Goal: Task Accomplishment & Management: Use online tool/utility

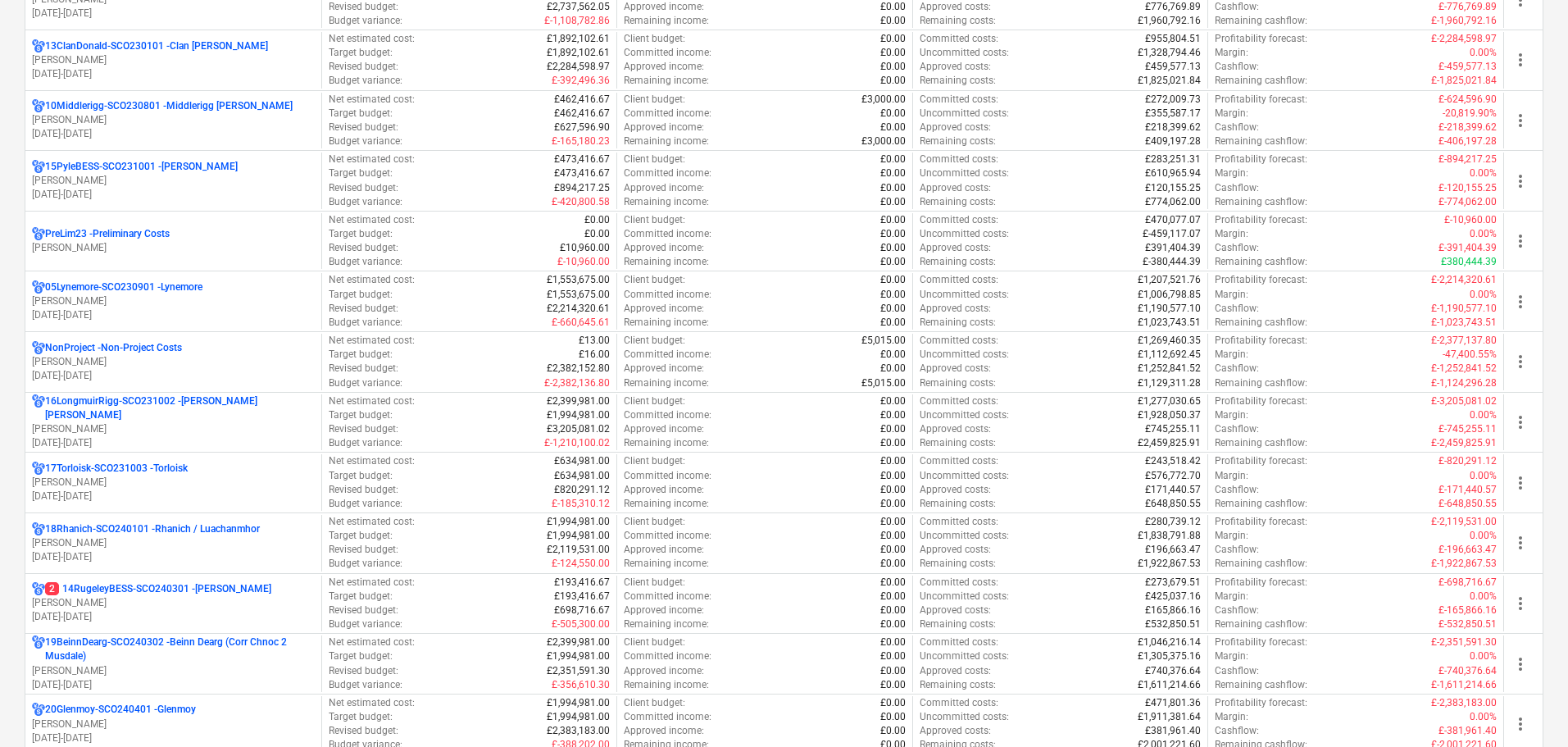
scroll to position [902, 0]
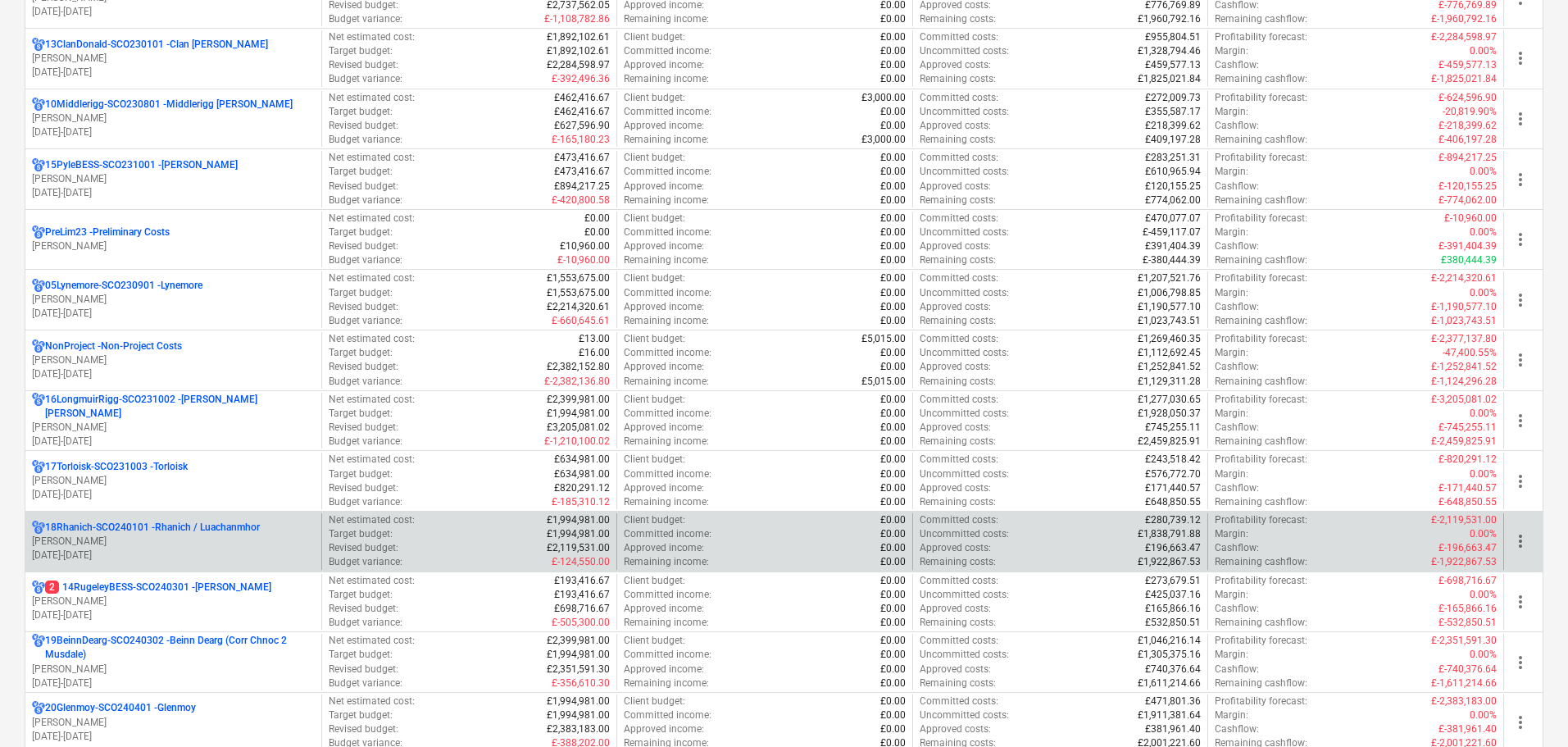
click at [195, 534] on p "[PERSON_NAME]" at bounding box center [173, 542] width 283 height 14
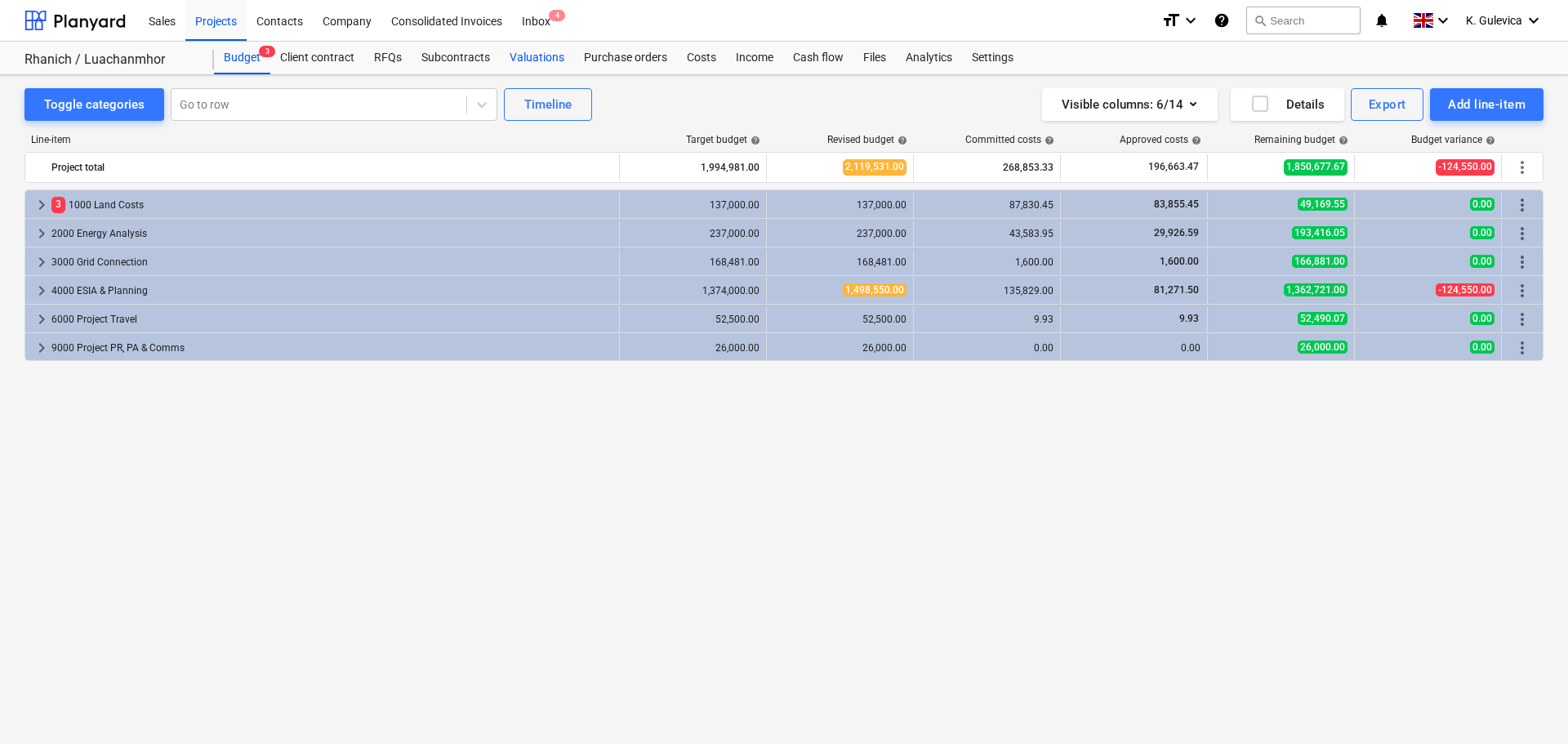
drag, startPoint x: 537, startPoint y: 50, endPoint x: 549, endPoint y: 63, distance: 17.7
click at [537, 50] on div "Valuations" at bounding box center [537, 58] width 74 height 33
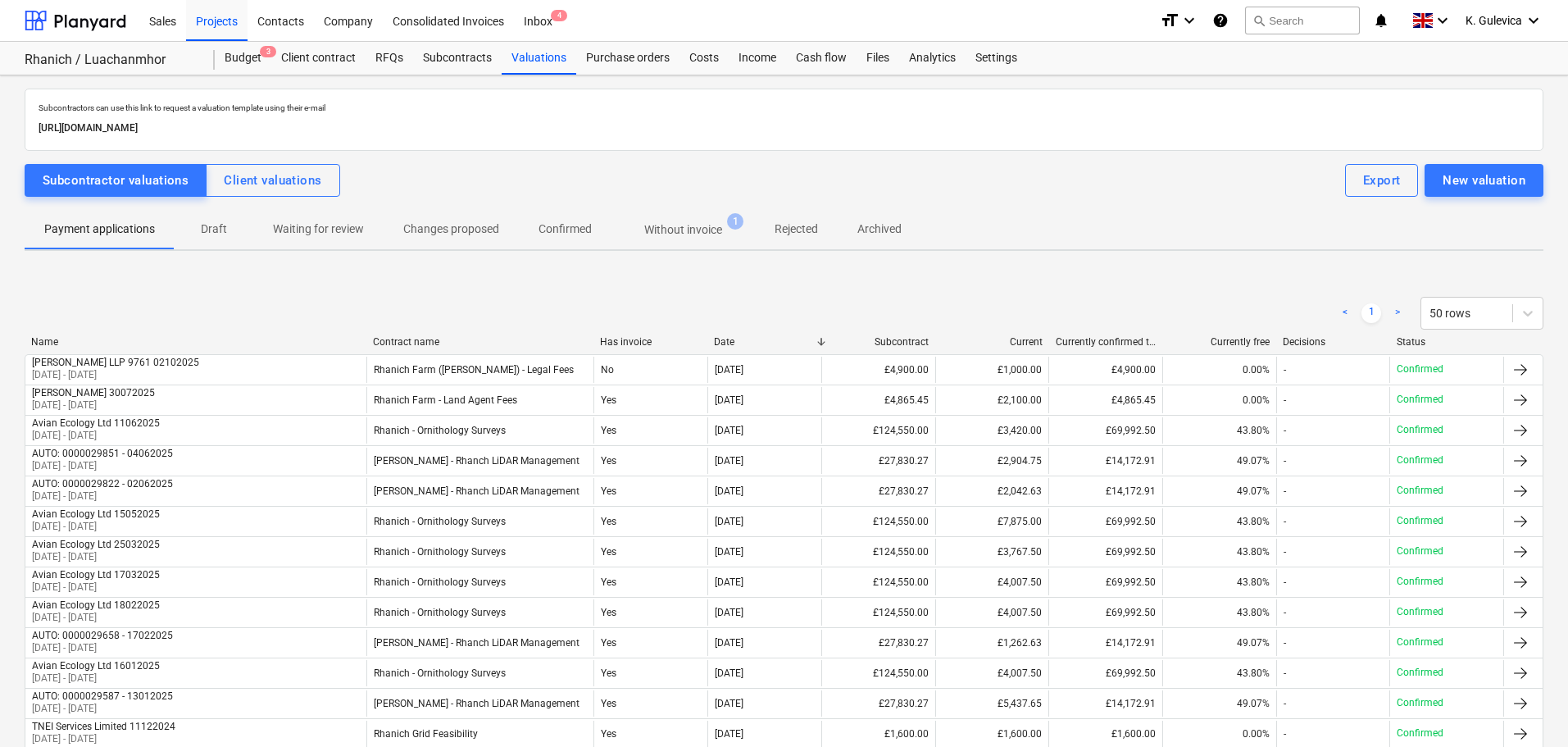
click at [692, 229] on p "Without invoice" at bounding box center [684, 229] width 78 height 17
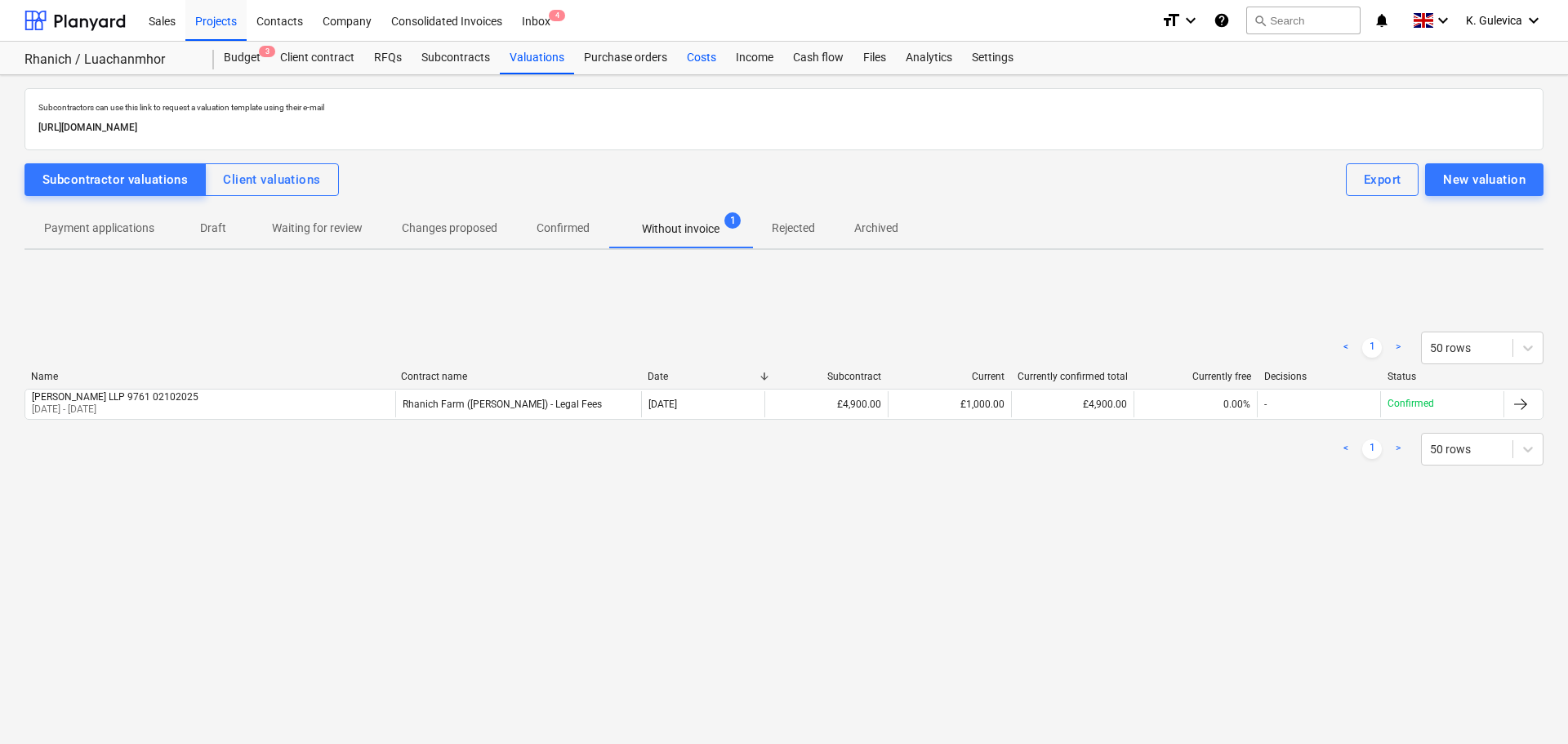
click at [701, 55] on div "Costs" at bounding box center [701, 58] width 49 height 33
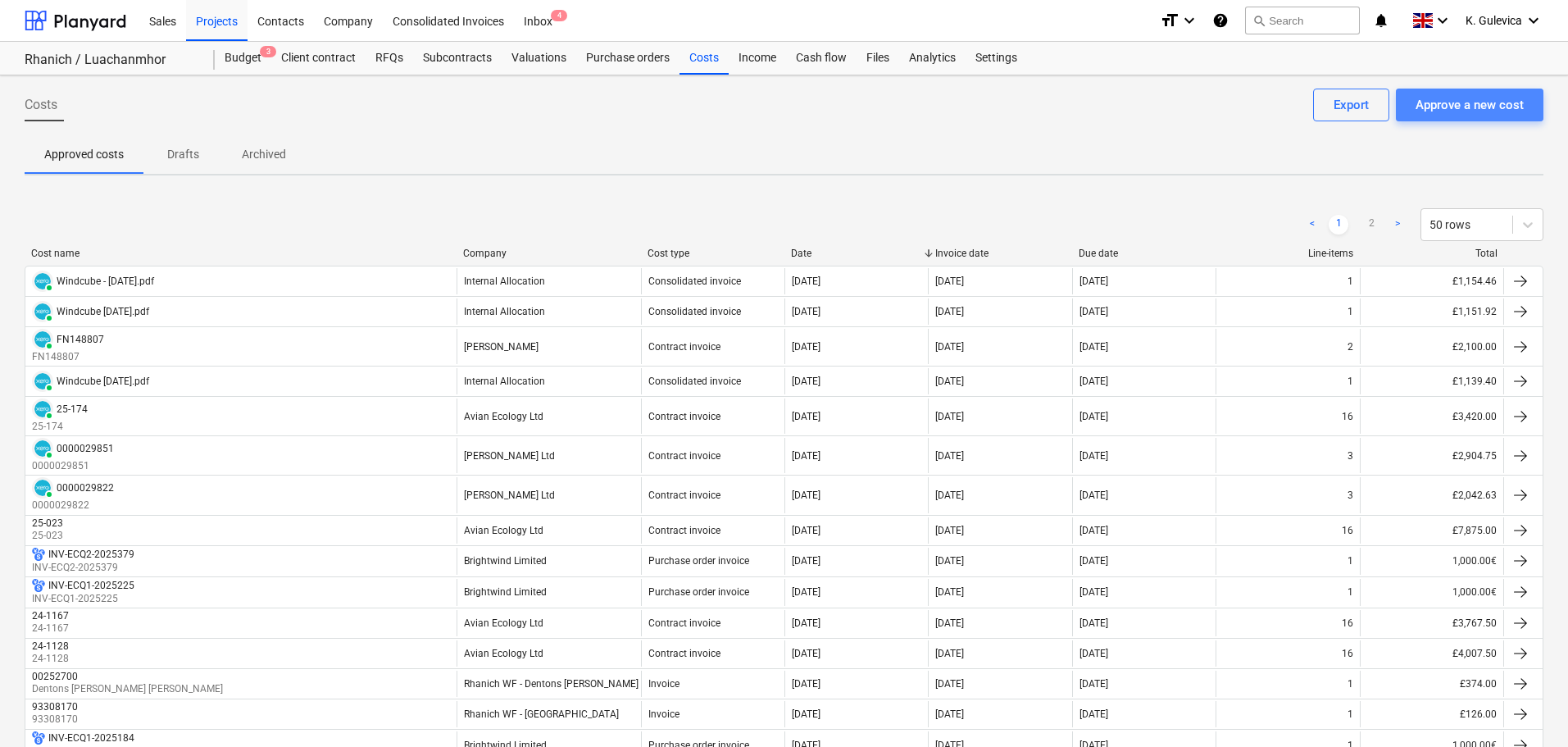
click at [1456, 110] on div "Approve a new cost" at bounding box center [1469, 105] width 108 height 21
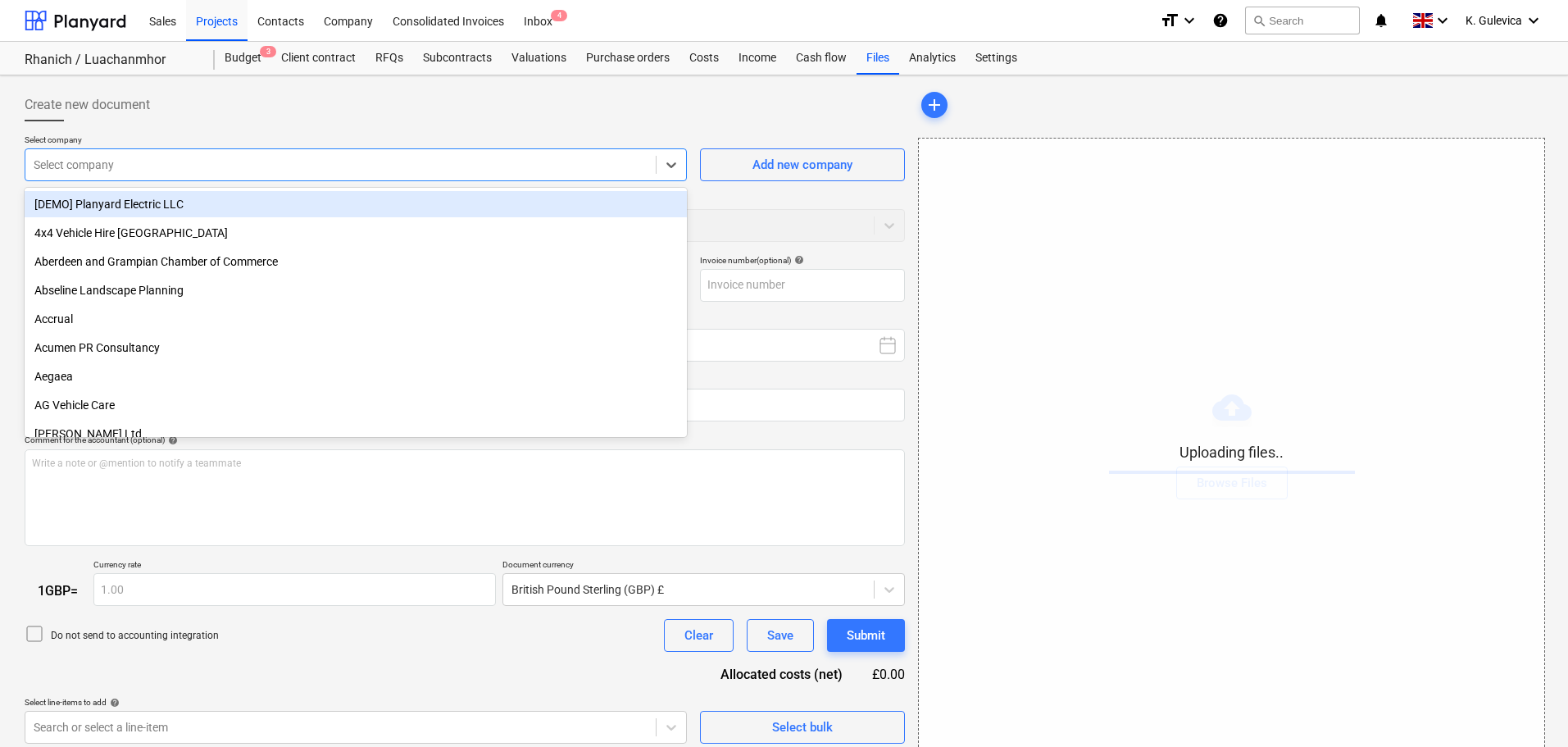
click at [421, 164] on div at bounding box center [340, 165] width 614 height 16
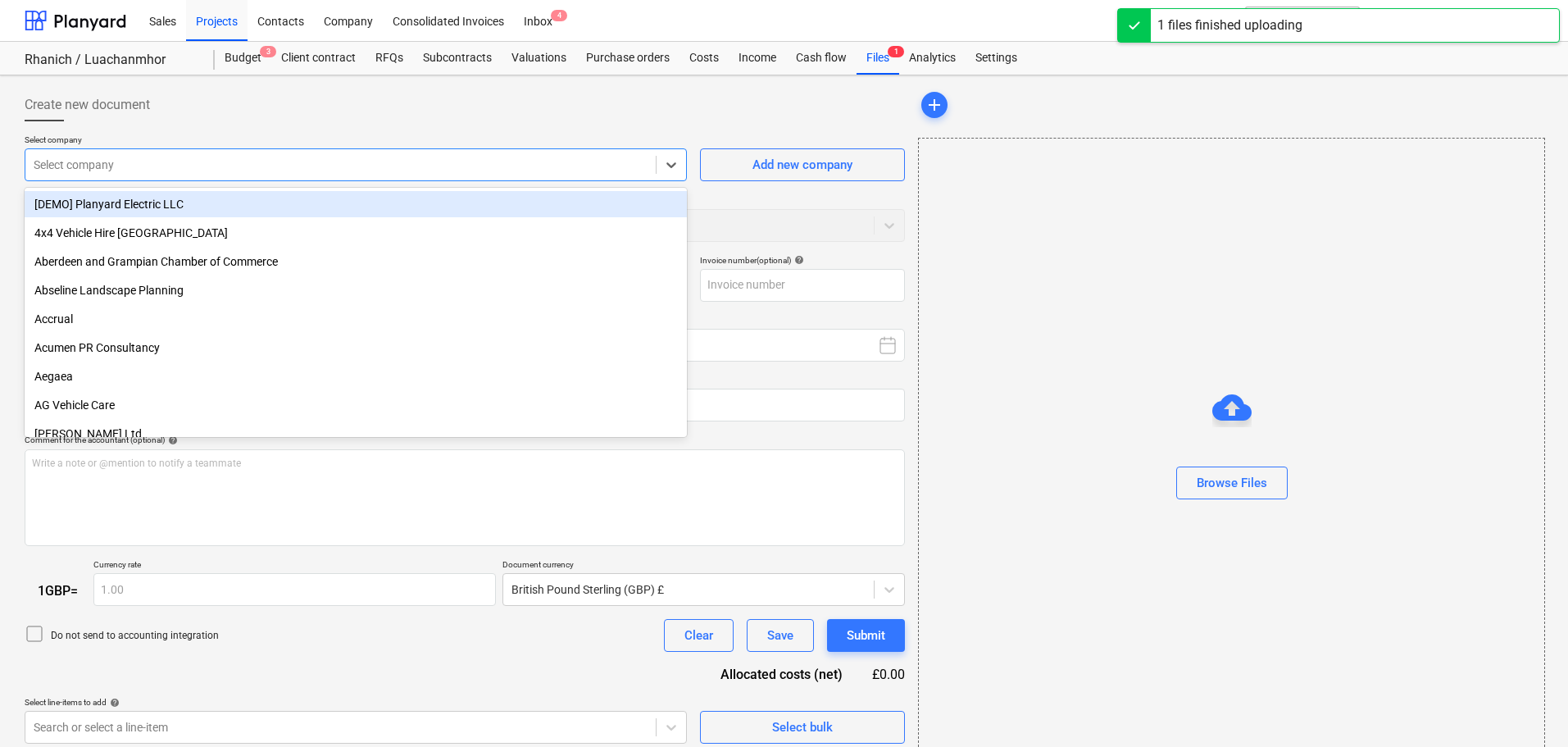
type input "Invoice 03093572 from [PERSON_NAME] LLP (1).pdf"
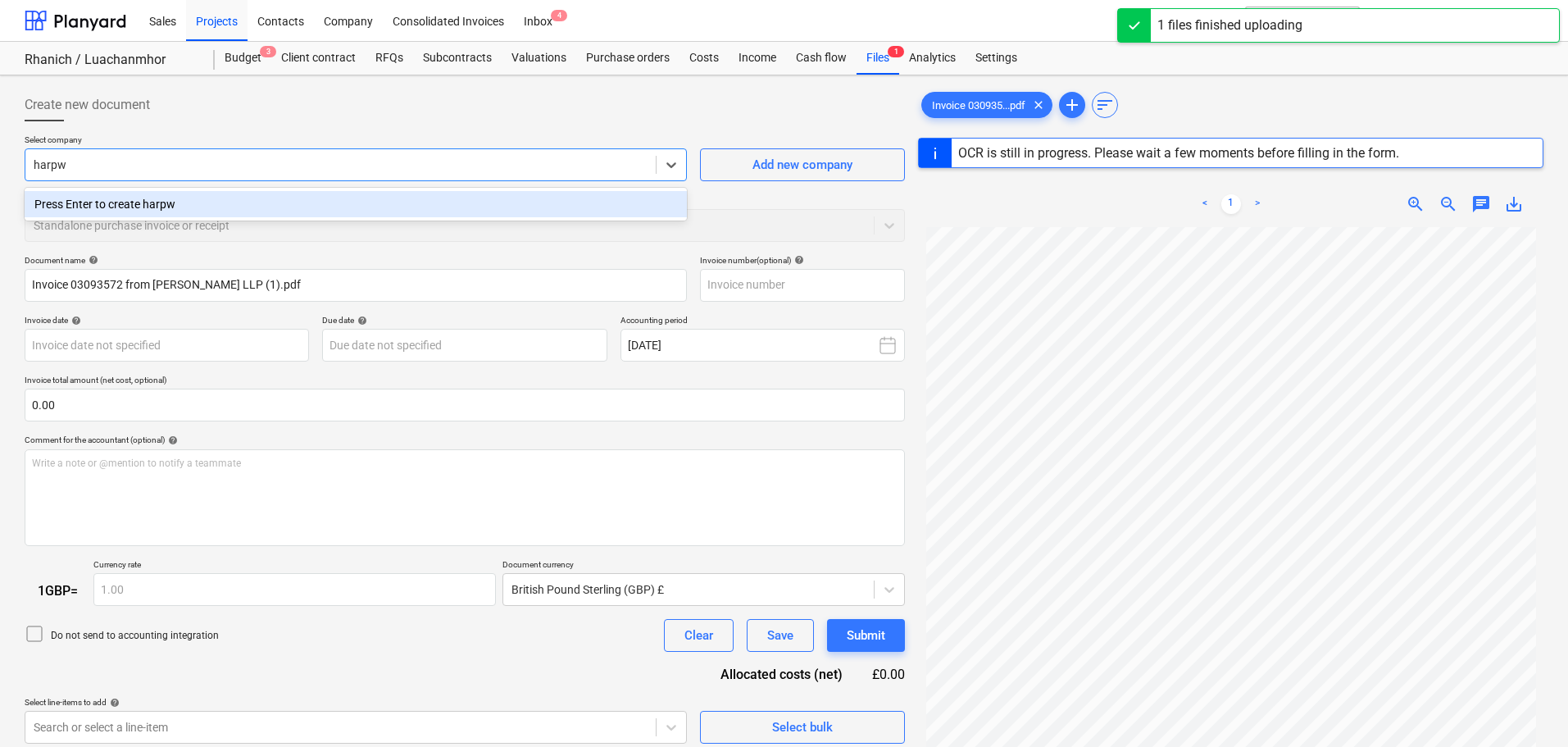
type input "harpwe"
type input "03093572"
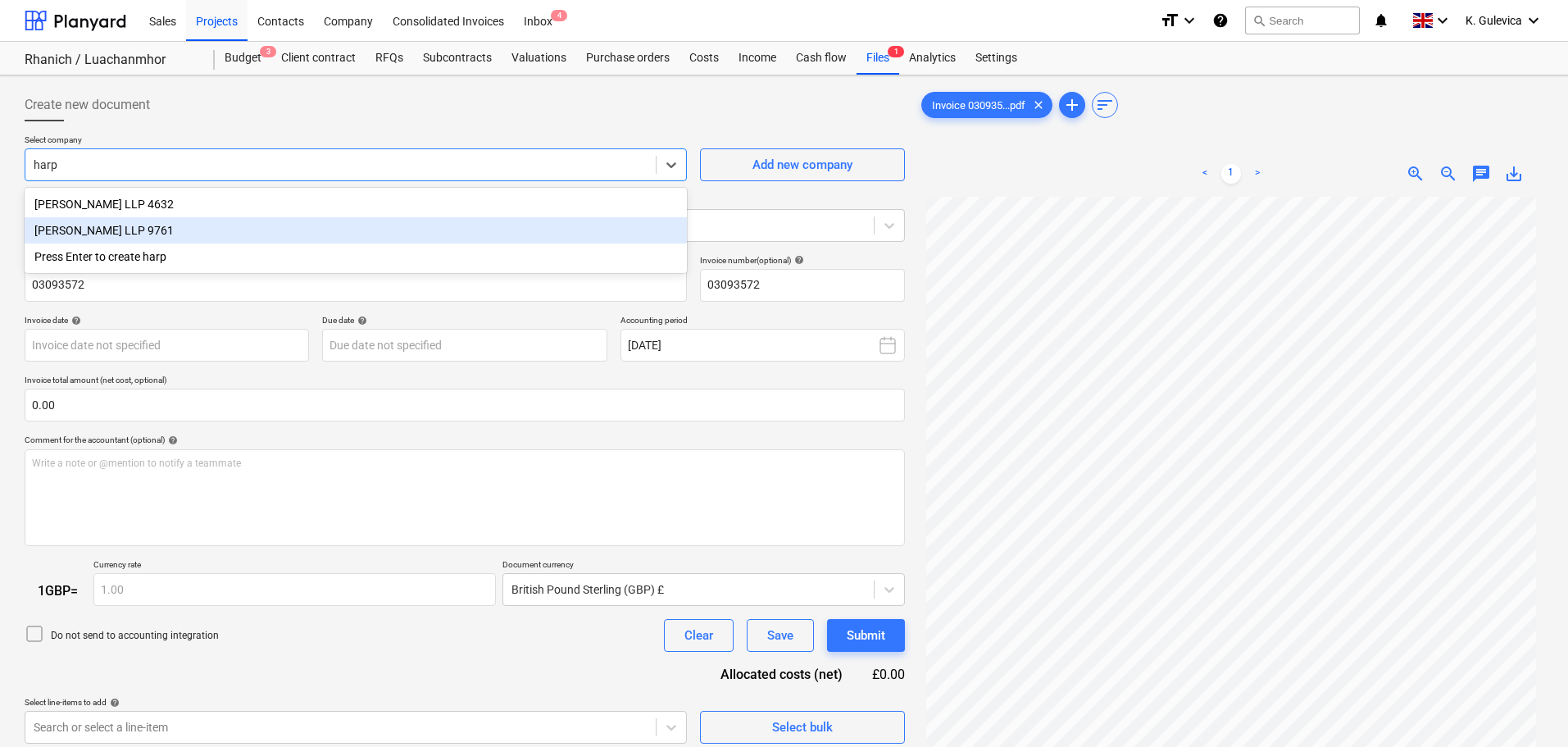
type input "harp"
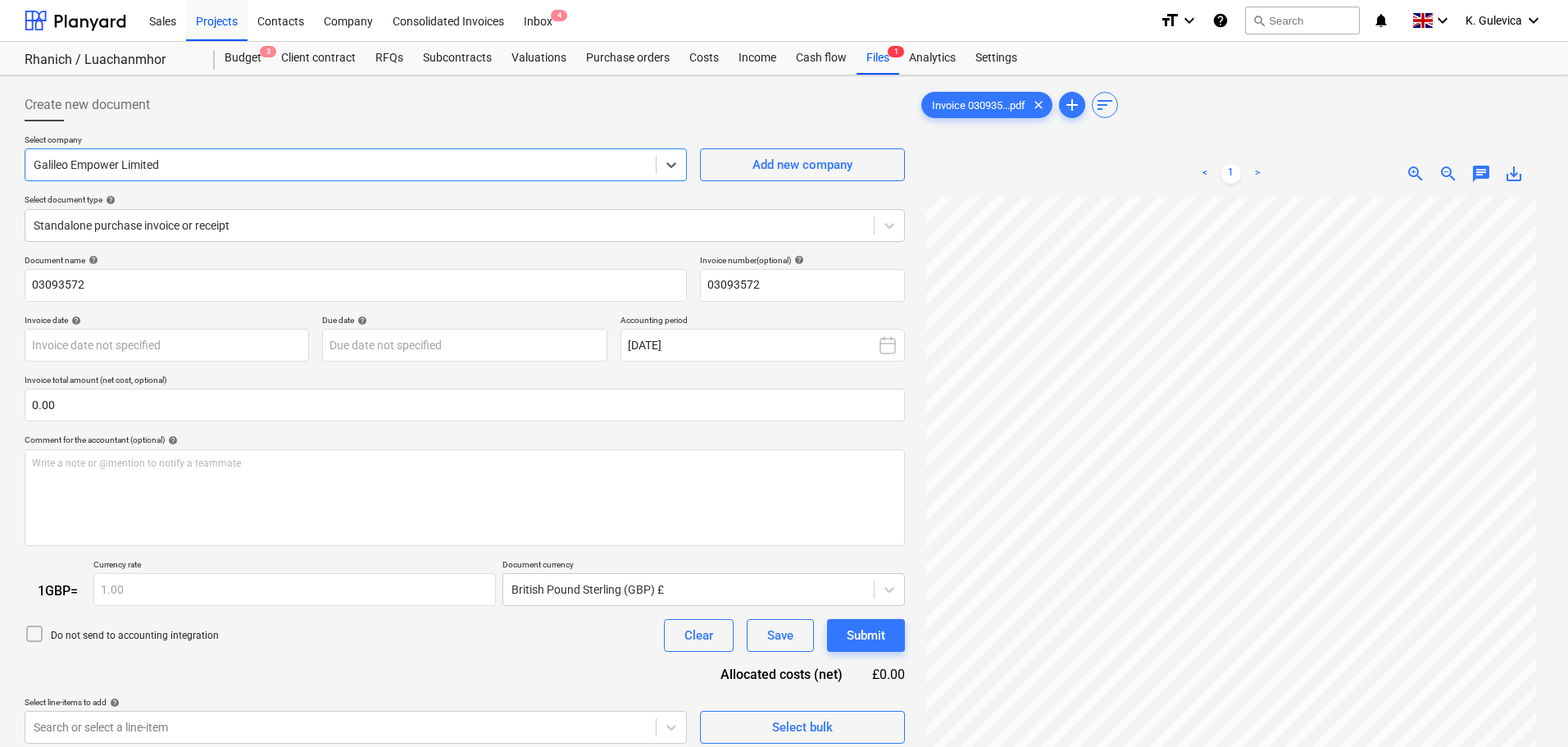
click at [228, 173] on div at bounding box center [340, 165] width 614 height 16
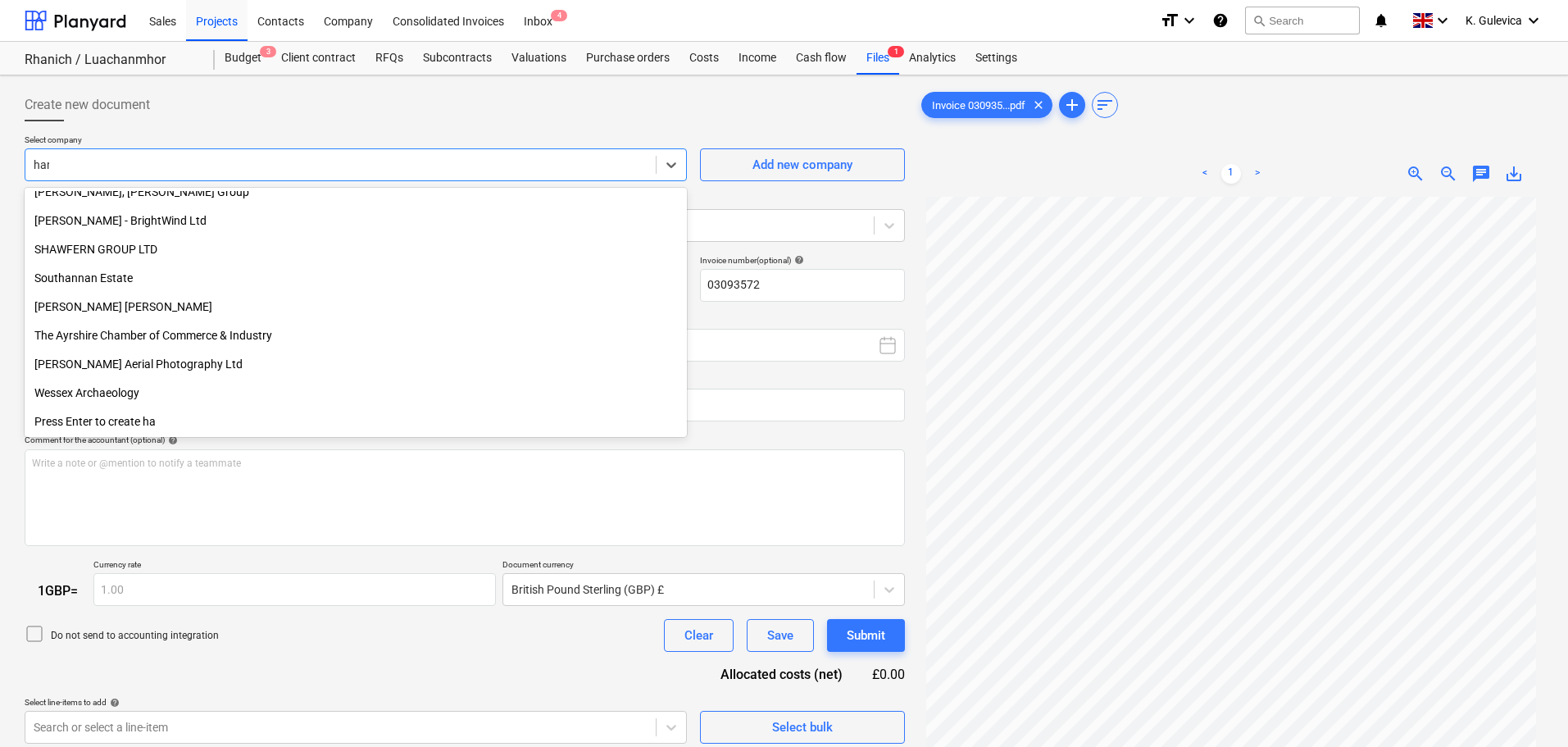
scroll to position [357, 0]
type input "harp"
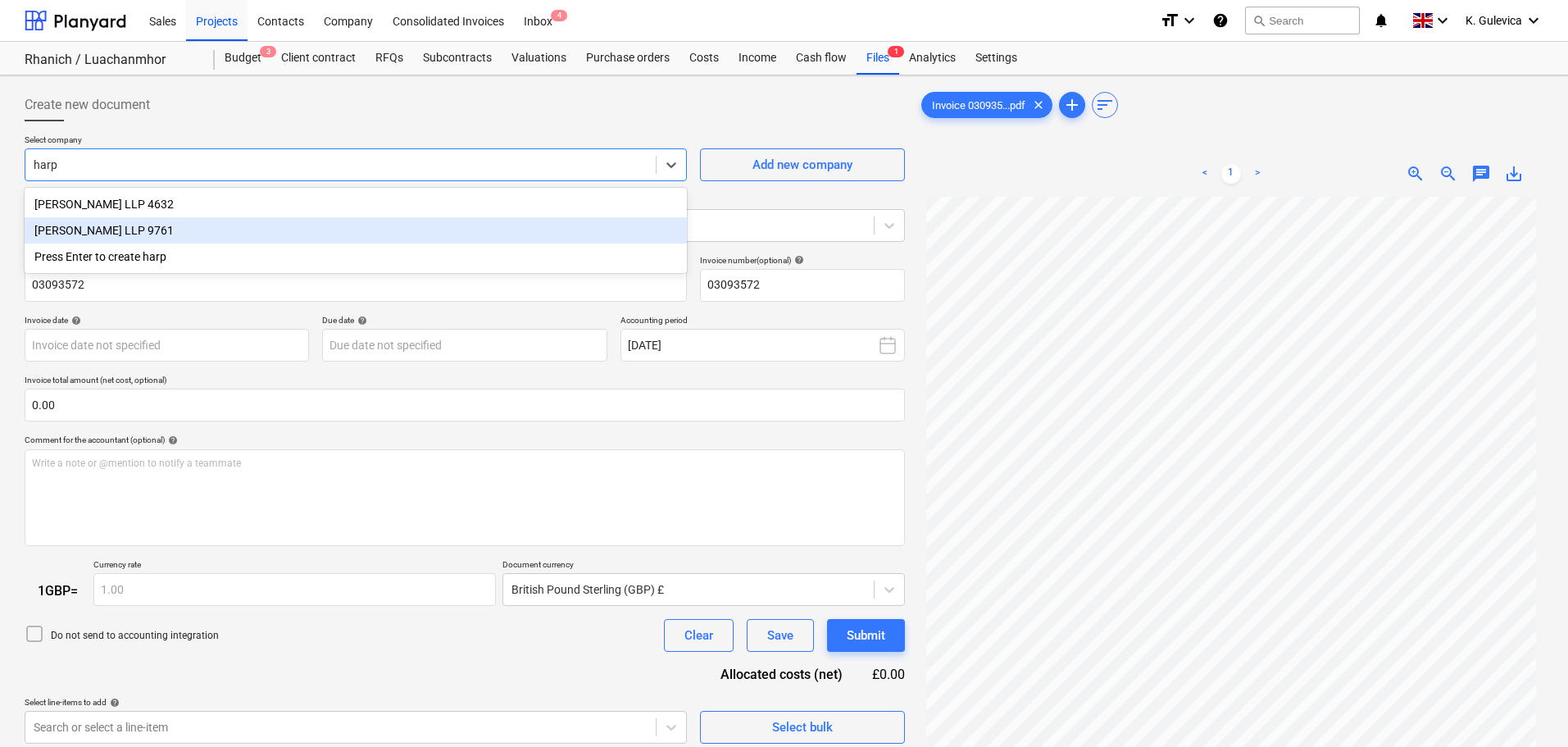
click at [142, 229] on div "[PERSON_NAME] LLP 9761" at bounding box center [356, 230] width 662 height 27
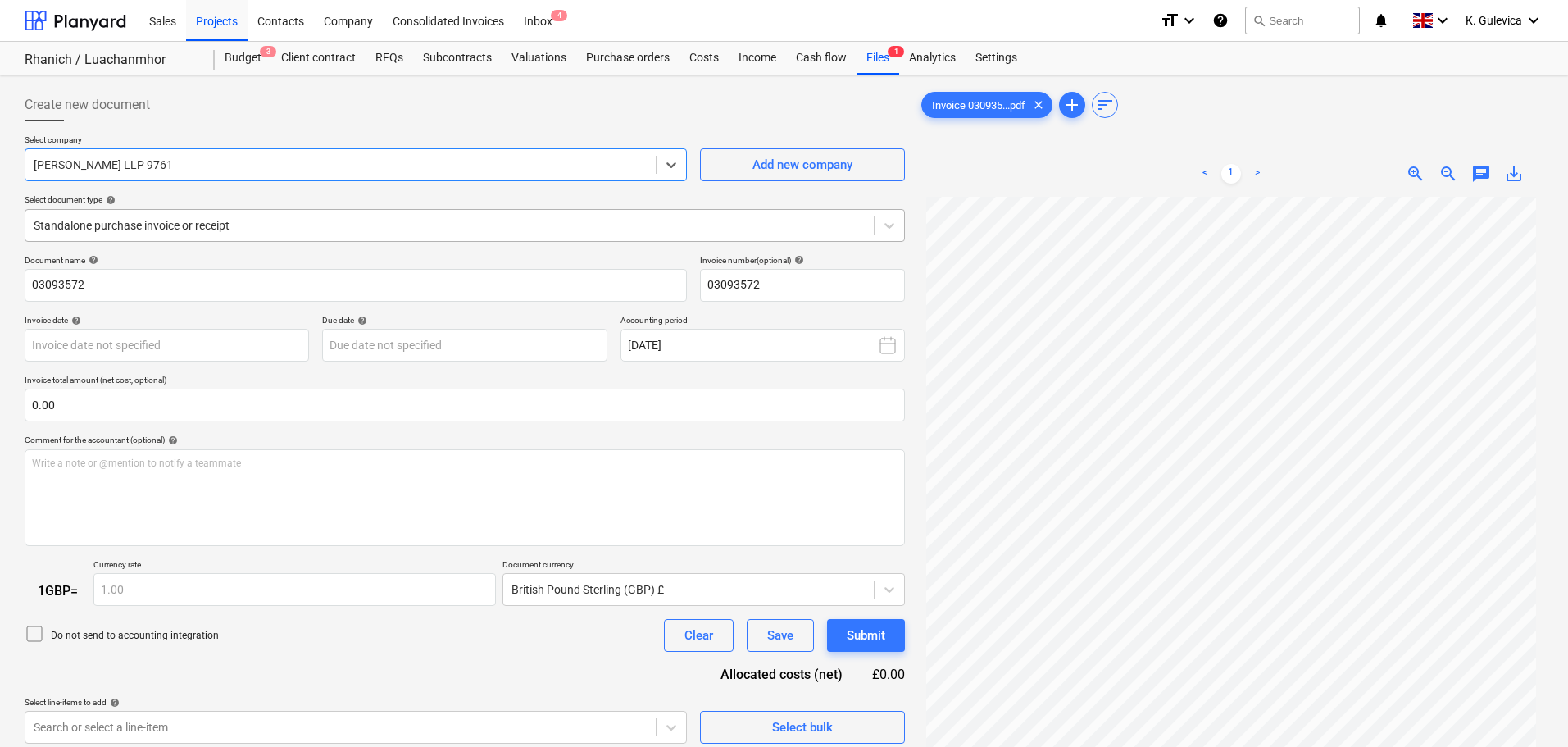
drag, startPoint x: 232, startPoint y: 229, endPoint x: 234, endPoint y: 239, distance: 10.2
click at [233, 229] on div at bounding box center [450, 225] width 832 height 16
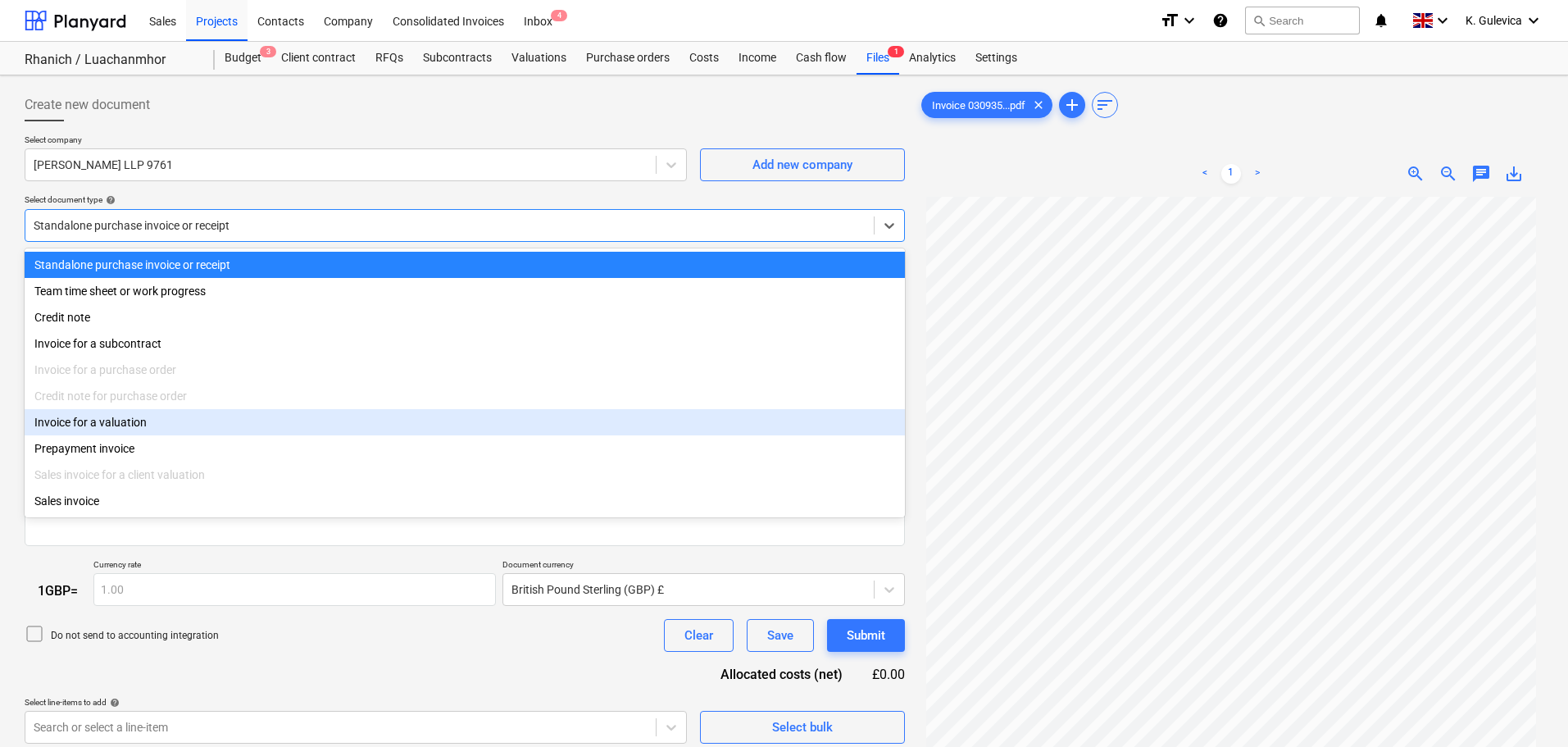
click at [116, 427] on div "Invoice for a valuation" at bounding box center [465, 422] width 880 height 27
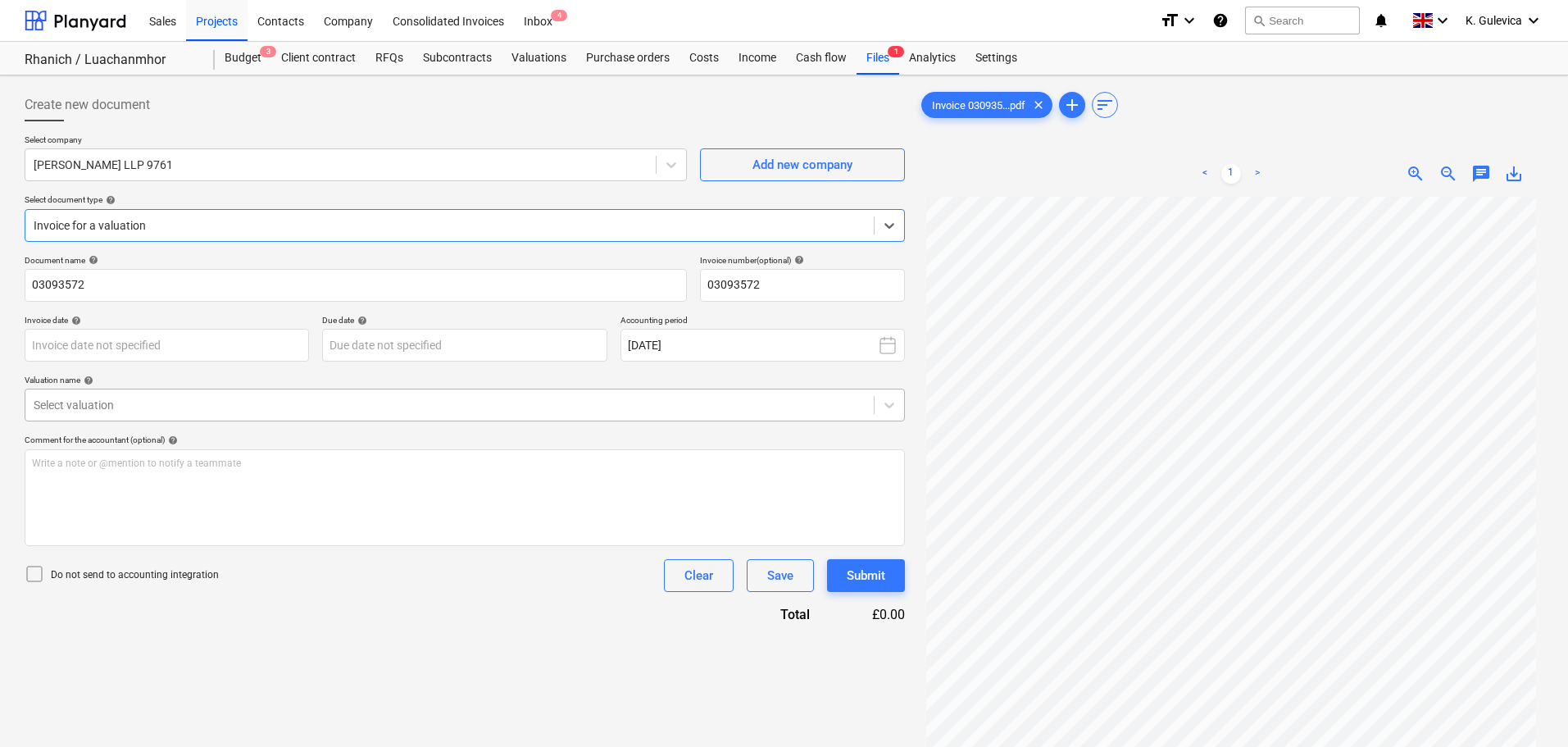
click at [258, 405] on div at bounding box center [450, 405] width 832 height 16
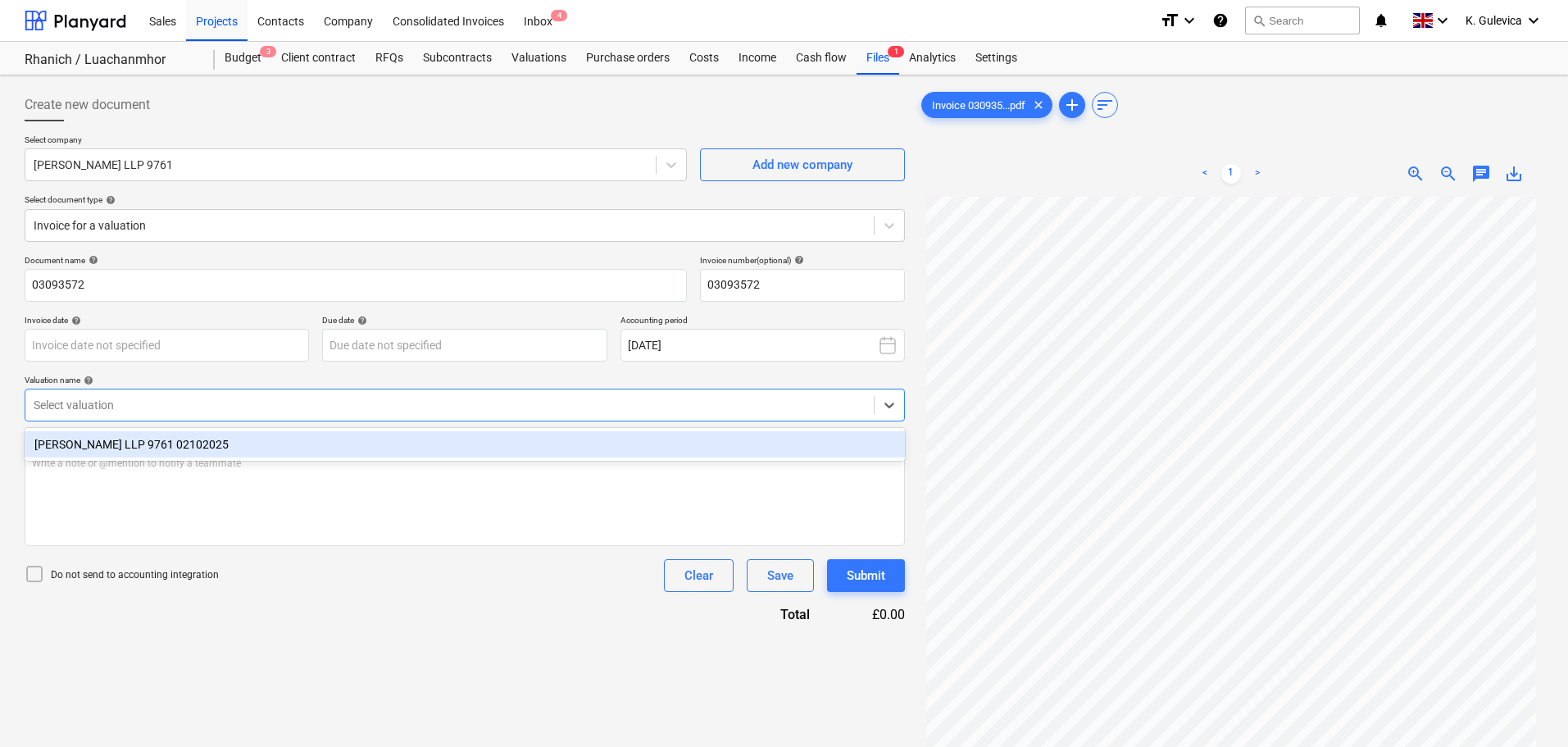
click at [252, 441] on div "[PERSON_NAME] LLP 9761 02102025" at bounding box center [465, 445] width 880 height 27
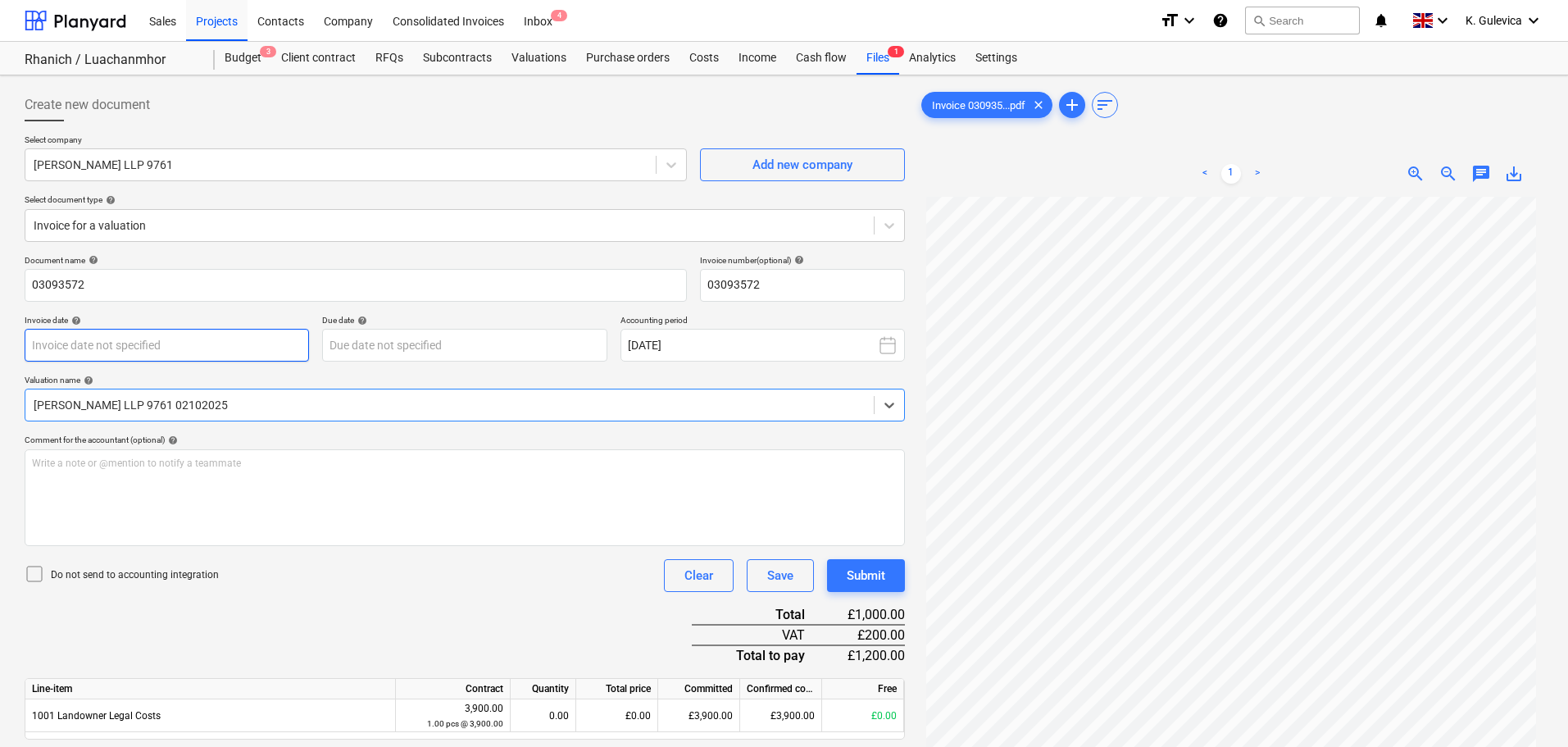
click at [229, 341] on body "Sales Projects Contacts Company Consolidated Invoices Inbox 4 format_size keybo…" at bounding box center [784, 374] width 1568 height 747
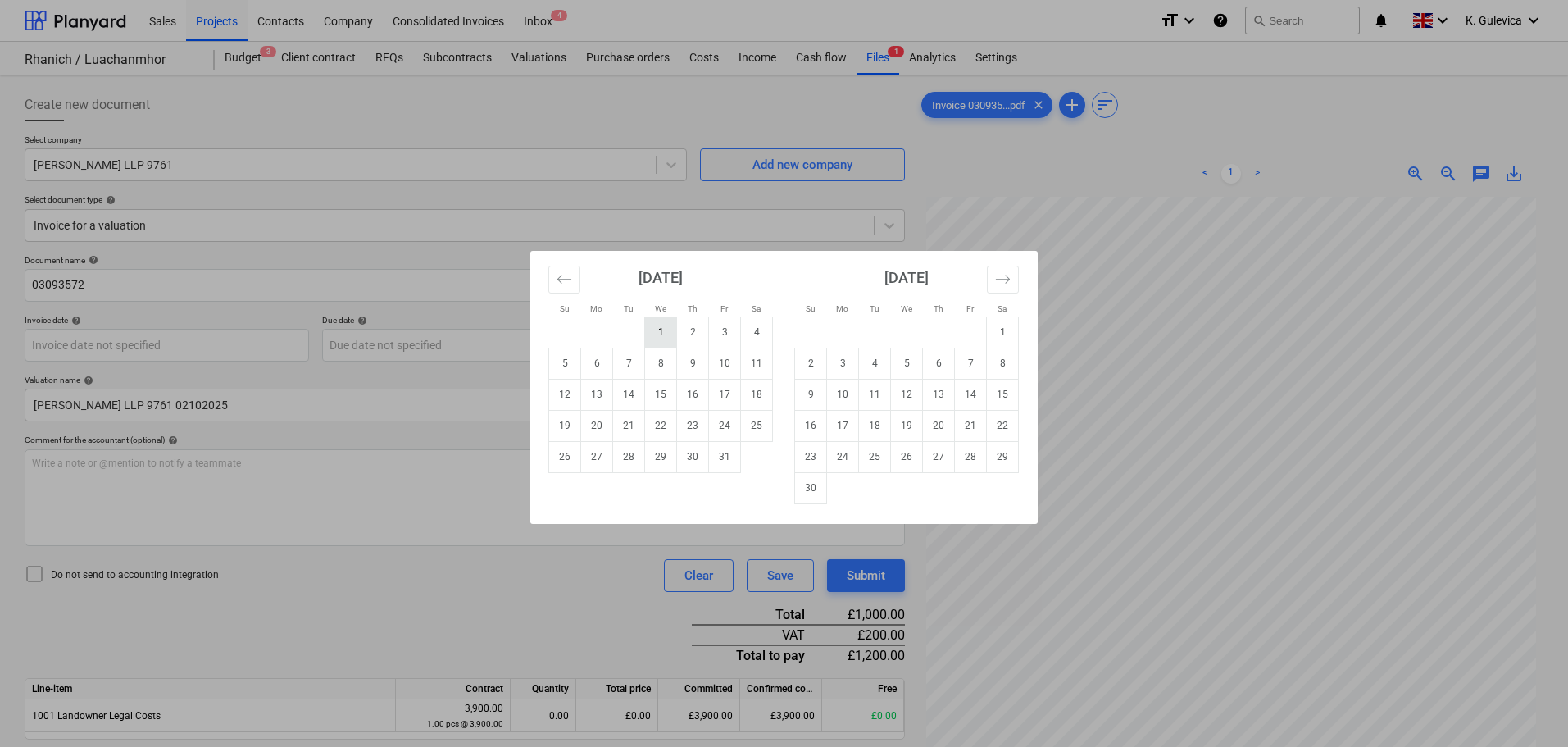
click at [653, 324] on td "1" at bounding box center [661, 332] width 32 height 31
type input "[DATE]"
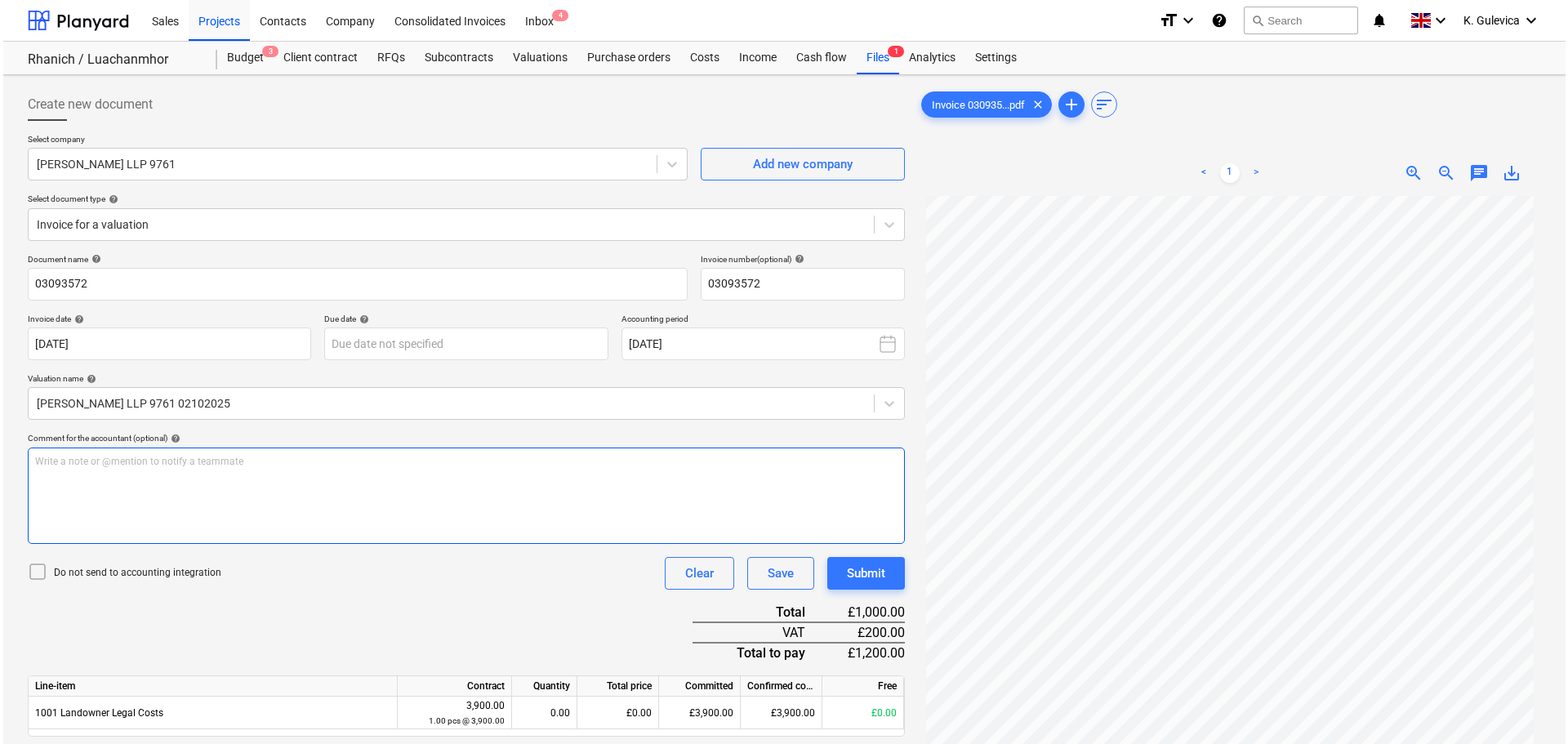
scroll to position [163, 0]
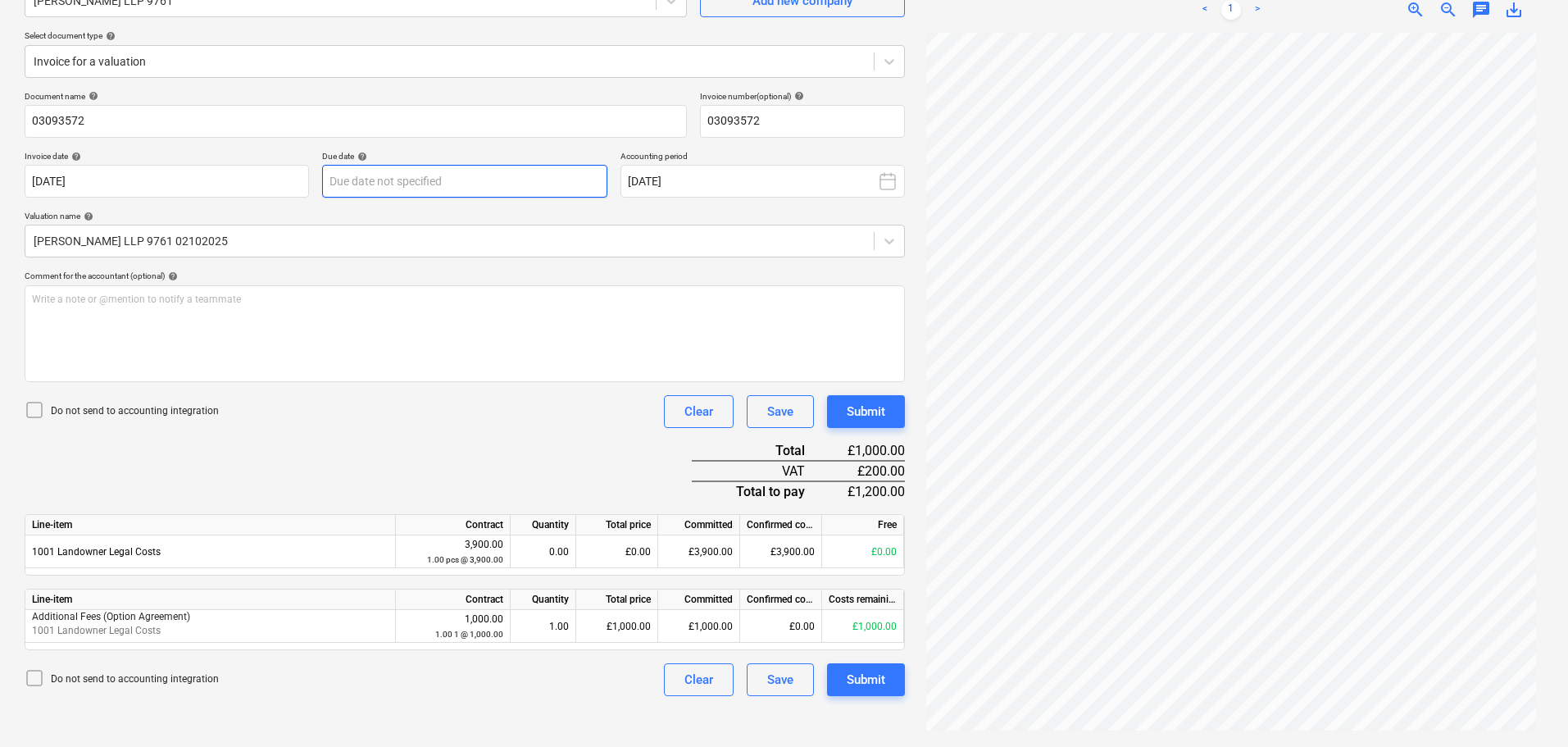
click at [494, 183] on body "Sales Projects Contacts Company Consolidated Invoices Inbox 4 format_size keybo…" at bounding box center [784, 210] width 1568 height 747
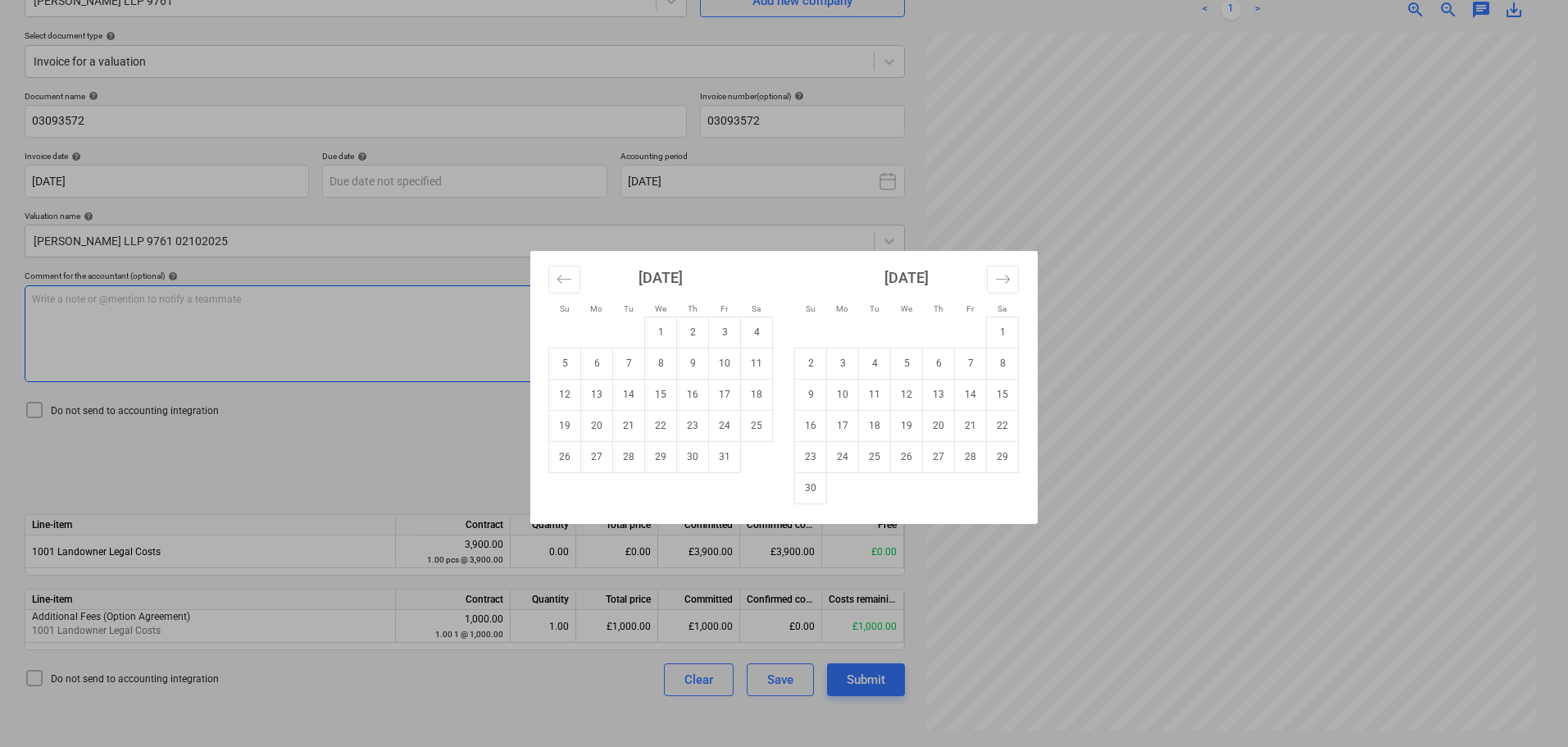
drag, startPoint x: 650, startPoint y: 333, endPoint x: 587, endPoint y: 316, distance: 65.3
click at [650, 332] on td "1" at bounding box center [661, 332] width 32 height 31
type input "[DATE]"
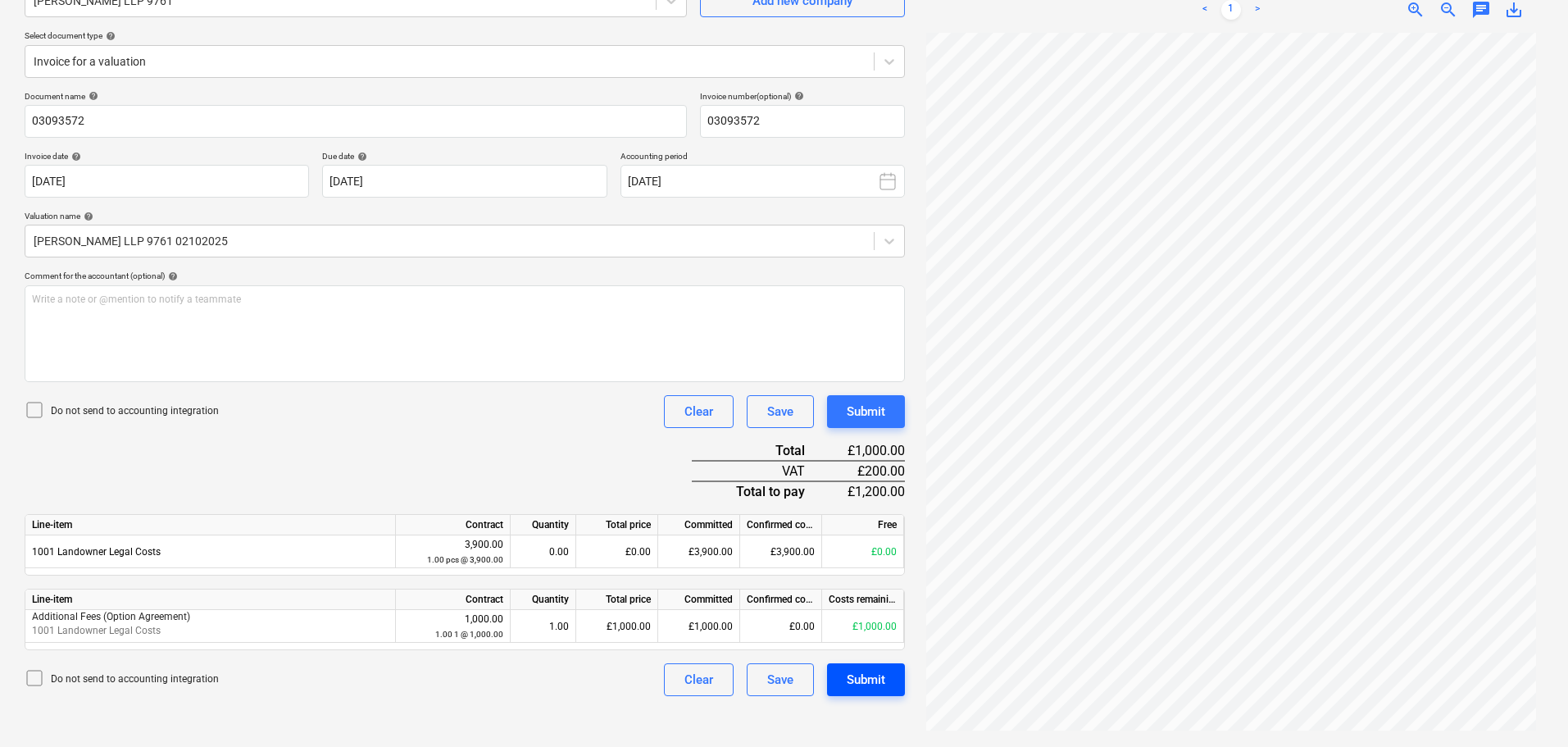
click at [883, 686] on div "Submit" at bounding box center [865, 679] width 38 height 21
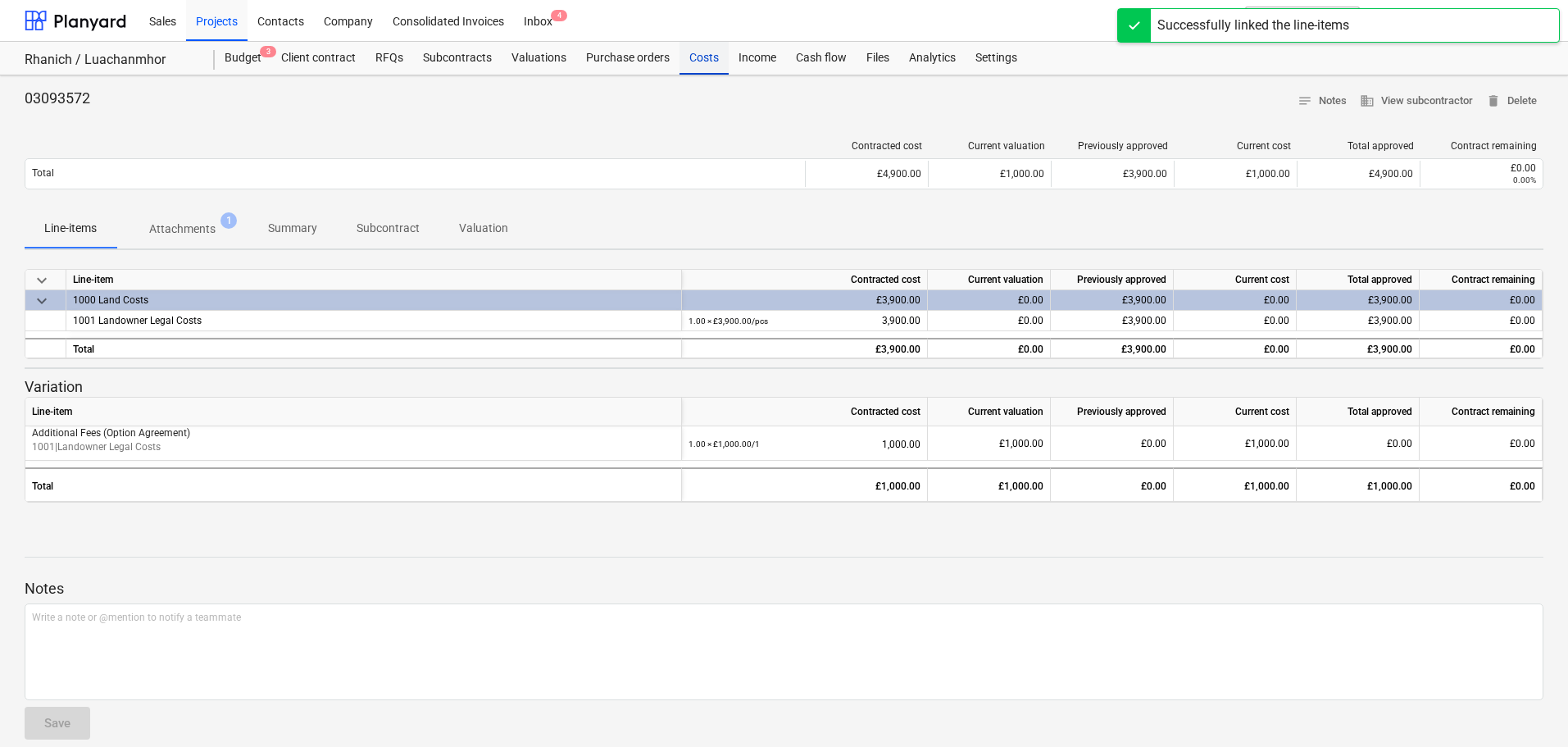
click at [698, 58] on div "Costs" at bounding box center [703, 58] width 49 height 33
